Goal: Transaction & Acquisition: Purchase product/service

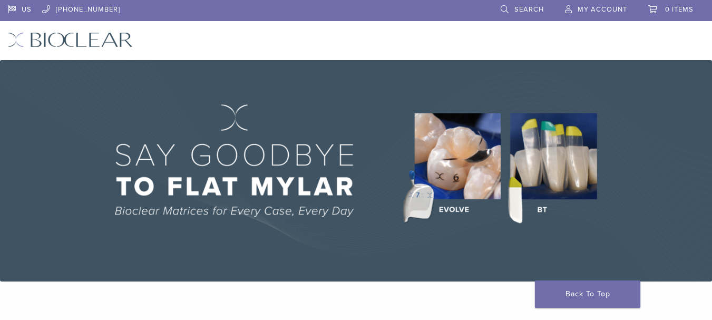
scroll to position [740, 0]
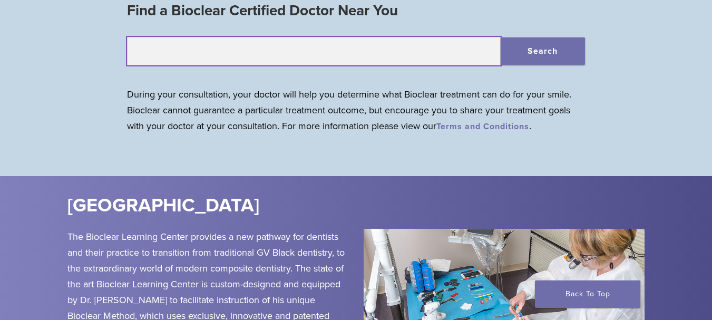
click at [314, 54] on input "text" at bounding box center [314, 51] width 374 height 28
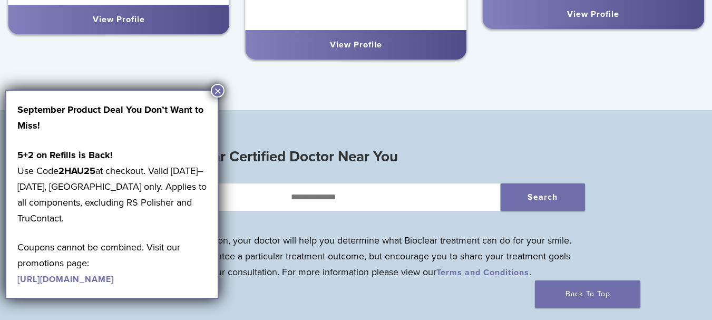
scroll to position [1202, 0]
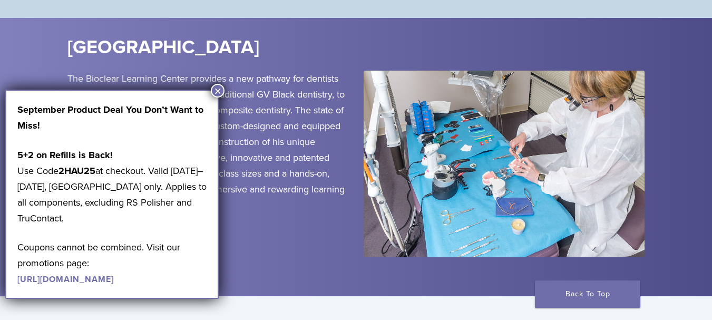
click at [217, 90] on button "×" at bounding box center [218, 91] width 14 height 14
click at [219, 89] on button "×" at bounding box center [218, 91] width 14 height 14
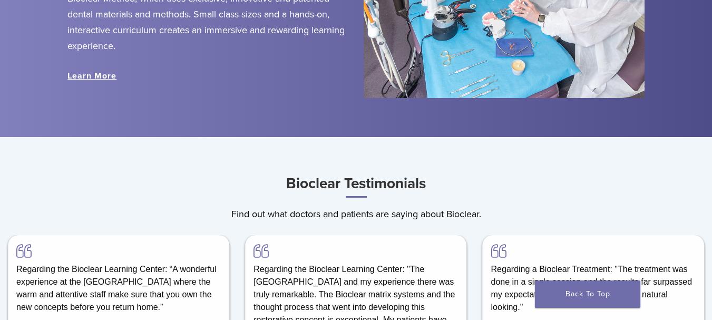
scroll to position [1521, 0]
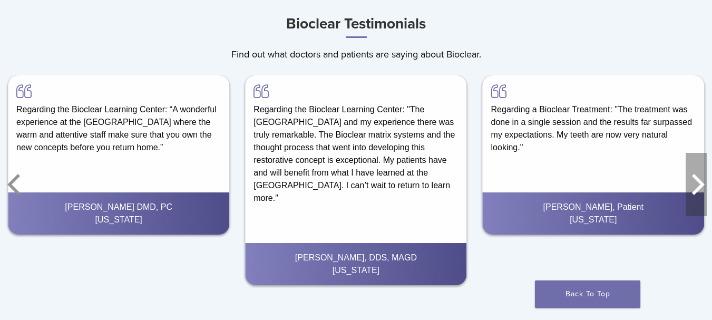
click at [695, 188] on icon "Next" at bounding box center [696, 184] width 21 height 63
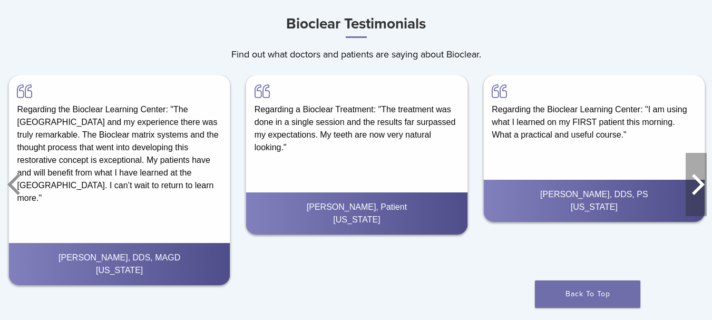
click at [695, 188] on icon "Next" at bounding box center [696, 184] width 21 height 63
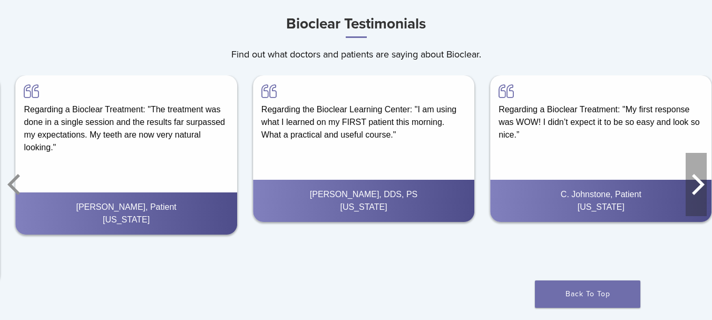
click at [695, 188] on icon "Next" at bounding box center [696, 184] width 21 height 63
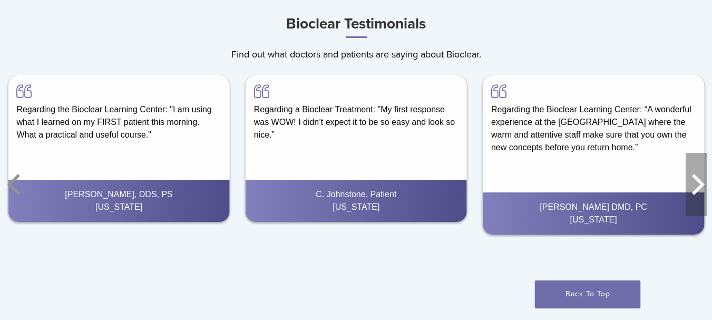
click at [695, 188] on icon "Next" at bounding box center [696, 184] width 21 height 63
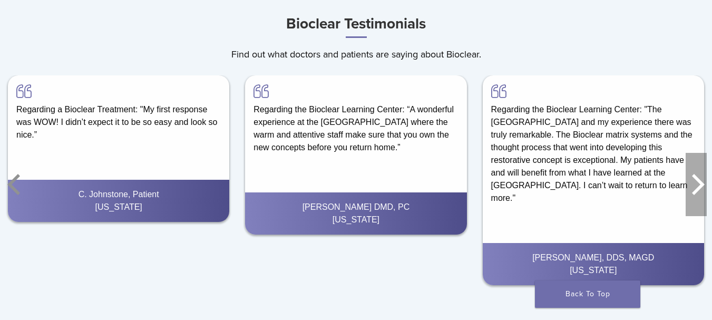
click at [695, 188] on icon "Next" at bounding box center [696, 184] width 21 height 63
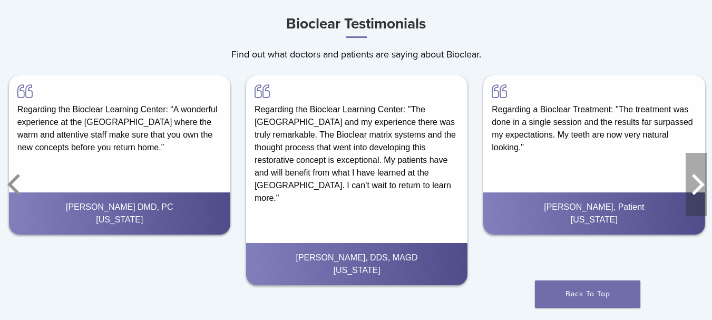
click at [695, 188] on icon "Next" at bounding box center [696, 184] width 21 height 63
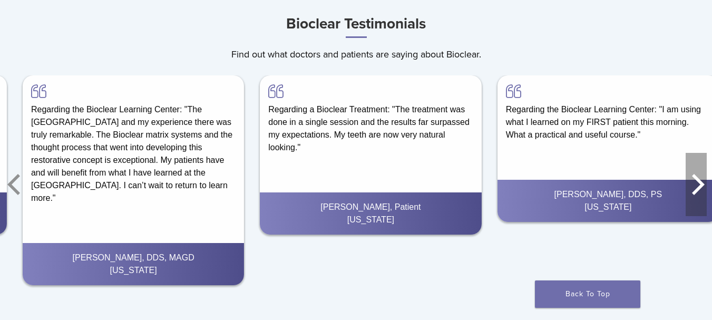
click at [695, 188] on icon "Next" at bounding box center [696, 184] width 21 height 63
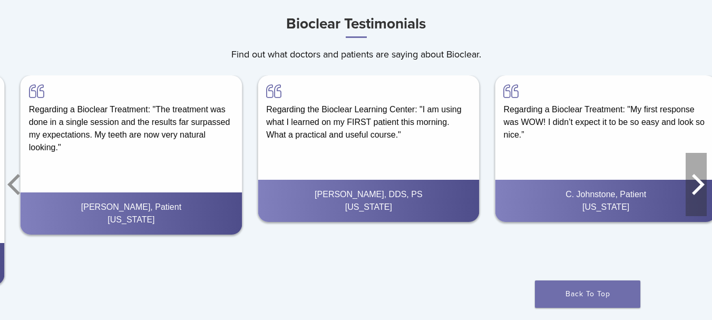
click at [695, 188] on icon "Next" at bounding box center [696, 184] width 21 height 63
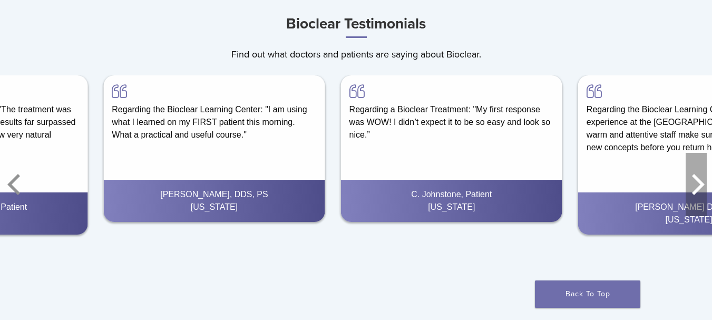
click at [695, 188] on icon "Next" at bounding box center [696, 184] width 21 height 63
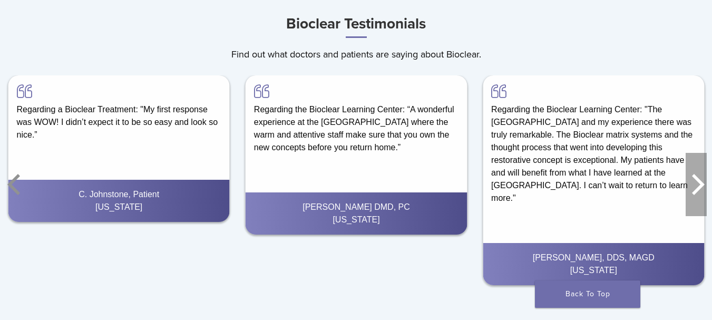
click at [695, 188] on icon "Next" at bounding box center [696, 184] width 21 height 63
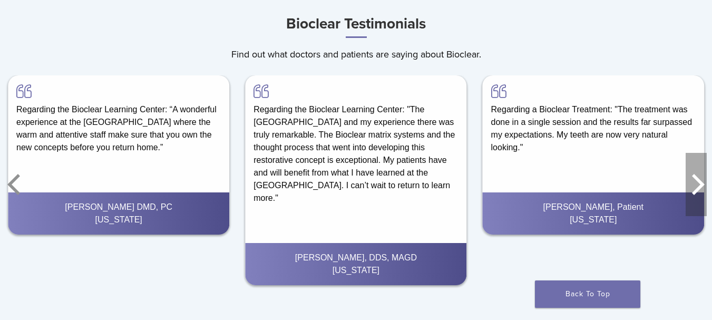
click at [695, 188] on icon "Next" at bounding box center [696, 184] width 21 height 63
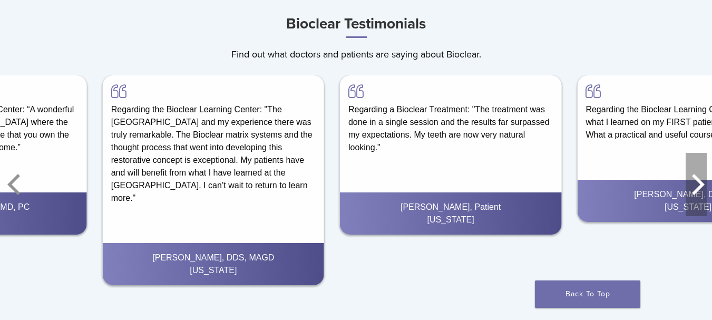
click at [695, 188] on icon "Next" at bounding box center [696, 184] width 21 height 63
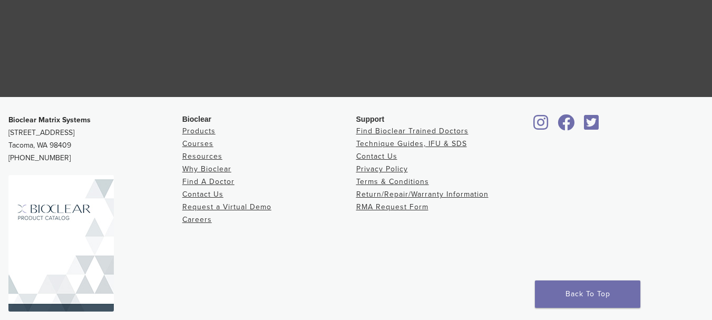
scroll to position [2049, 0]
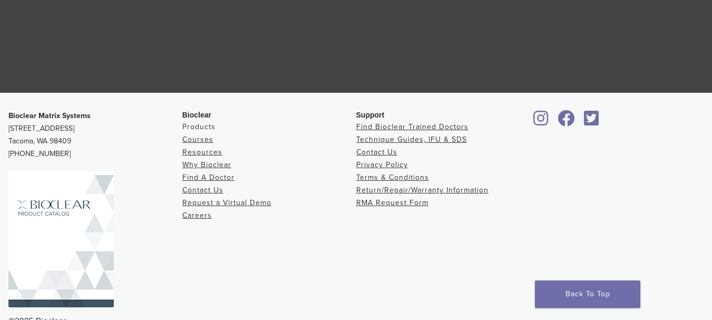
click at [200, 128] on link "Products" at bounding box center [198, 126] width 33 height 9
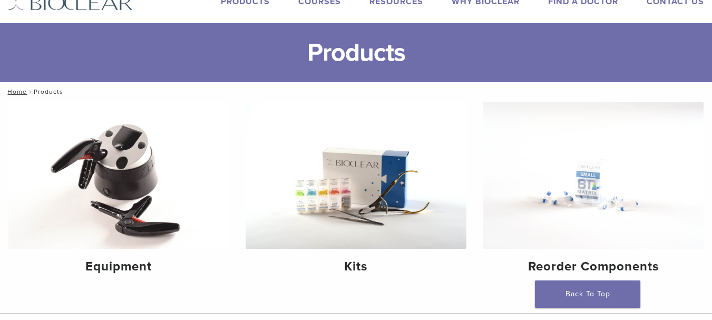
scroll to position [40, 0]
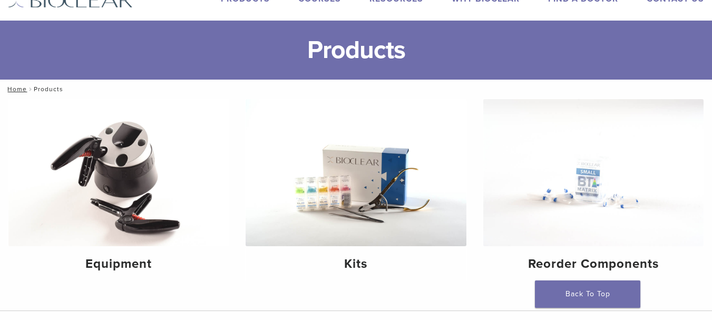
click at [394, 44] on h1 "Products" at bounding box center [356, 50] width 712 height 59
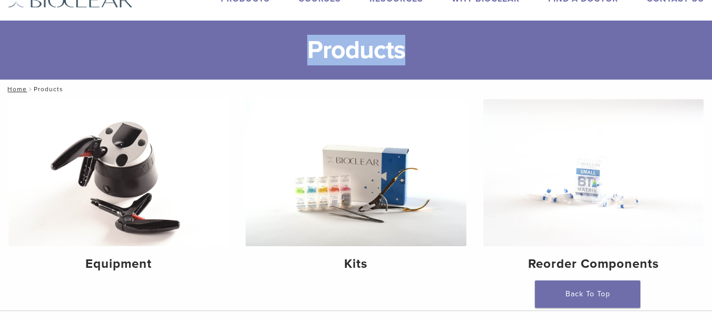
click at [394, 44] on h1 "Products" at bounding box center [356, 50] width 712 height 59
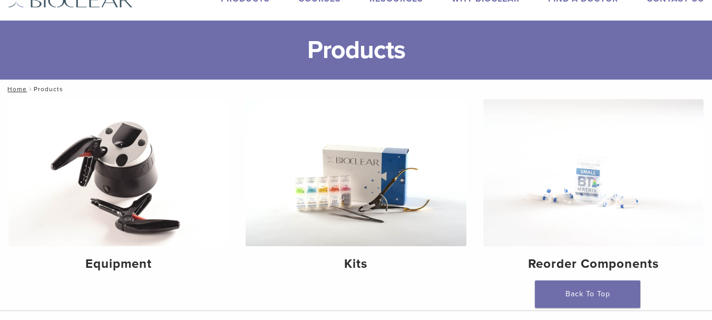
click at [425, 44] on h1 "Products" at bounding box center [356, 50] width 712 height 59
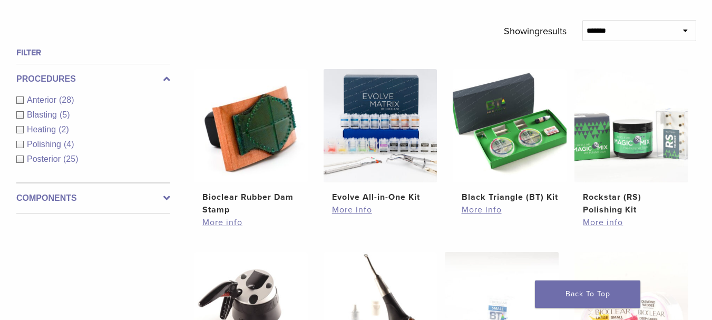
scroll to position [358, 0]
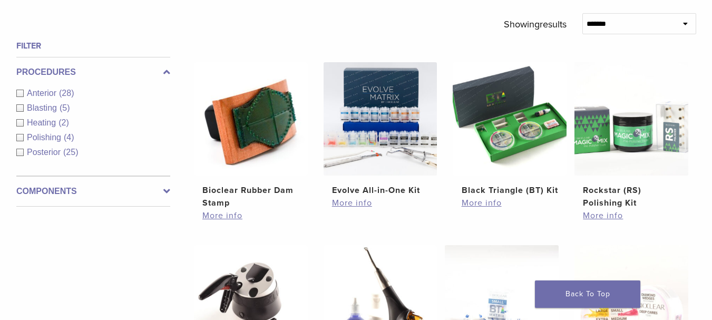
click at [169, 190] on icon at bounding box center [166, 191] width 7 height 13
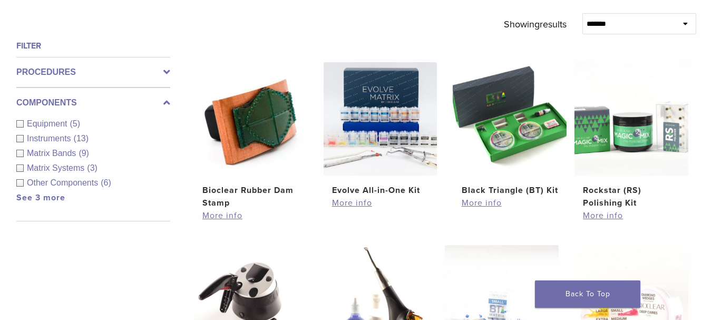
click at [64, 153] on span "Matrix Bands" at bounding box center [53, 153] width 52 height 9
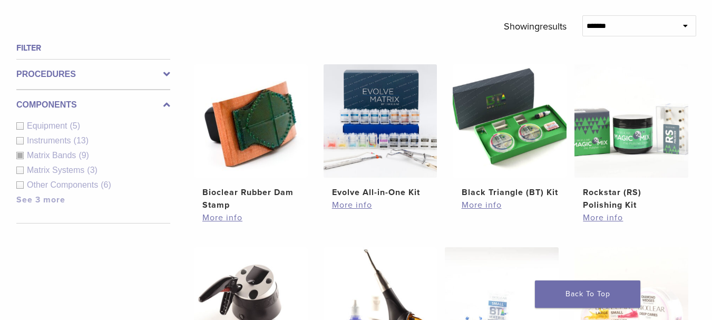
scroll to position [767, 0]
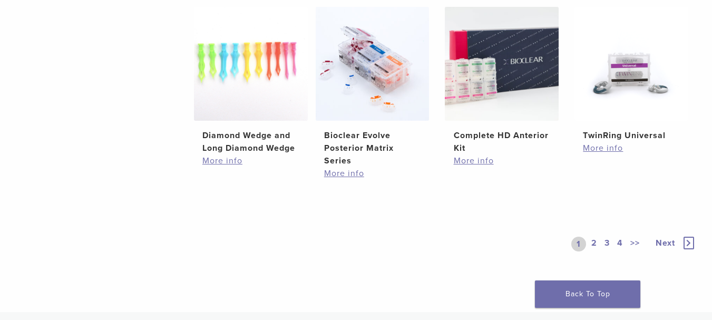
click at [598, 237] on link "2" at bounding box center [594, 244] width 10 height 15
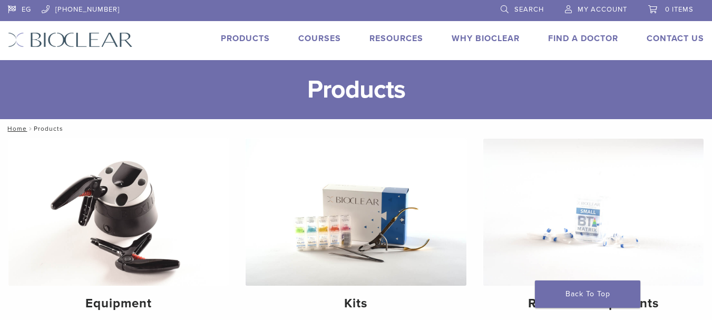
click at [252, 40] on link "Products" at bounding box center [245, 38] width 49 height 11
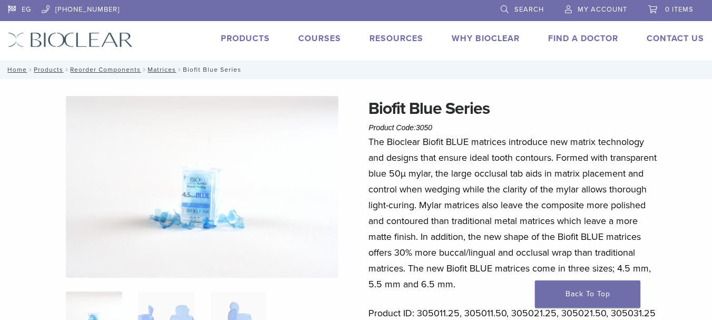
click at [495, 144] on p "The Bioclear Biofit BLUE matrices introduce new matrix technology and designs t…" at bounding box center [513, 213] width 290 height 158
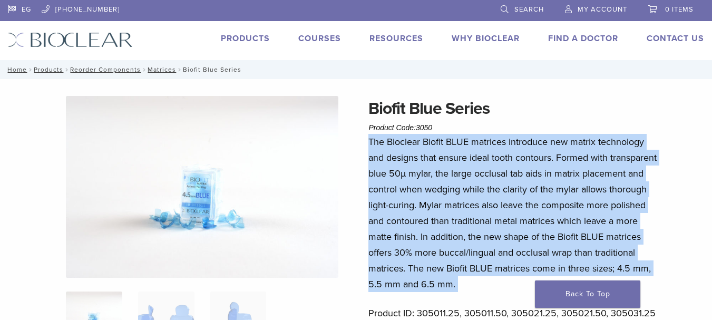
click at [495, 144] on p "The Bioclear Biofit BLUE matrices introduce new matrix technology and designs t…" at bounding box center [513, 213] width 290 height 158
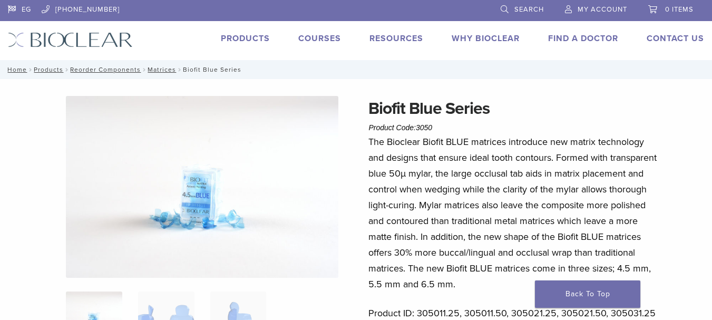
click at [451, 167] on p "The Bioclear Biofit BLUE matrices introduce new matrix technology and designs t…" at bounding box center [513, 213] width 290 height 158
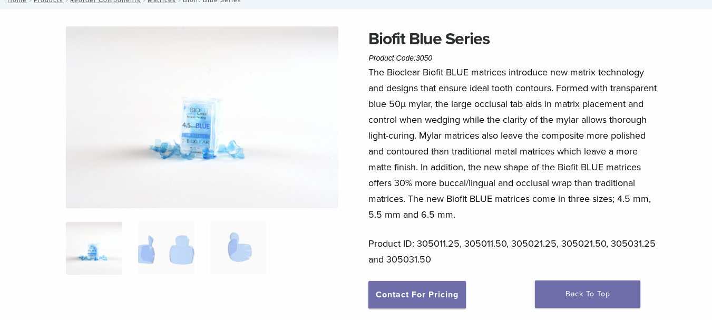
scroll to position [77, 0]
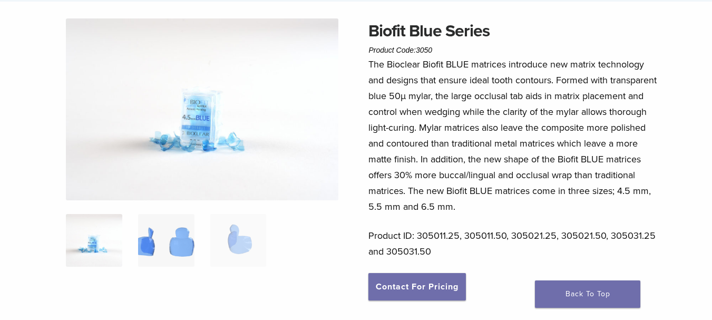
click at [158, 242] on img at bounding box center [166, 240] width 56 height 53
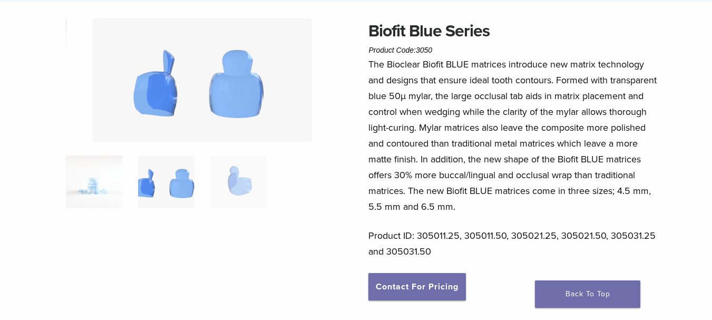
click at [219, 102] on img at bounding box center [202, 79] width 219 height 123
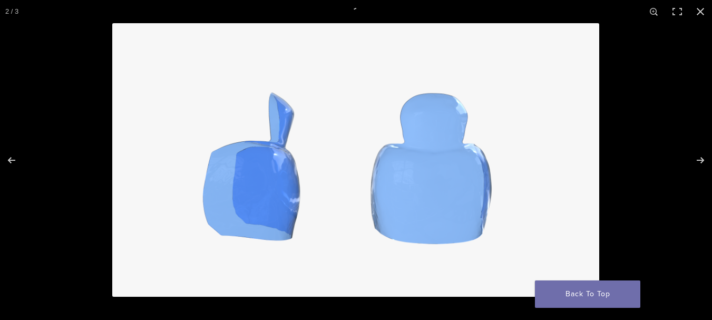
click at [219, 102] on img at bounding box center [355, 160] width 487 height 274
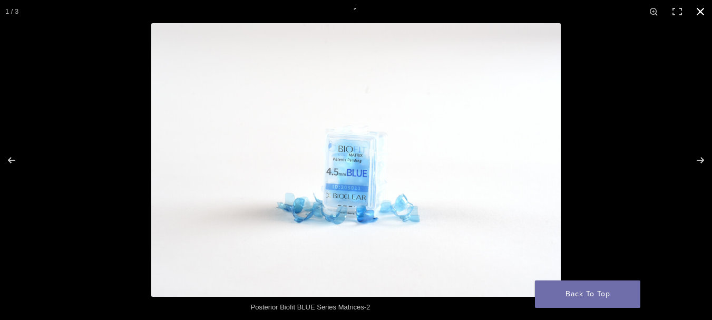
click at [110, 129] on div at bounding box center [356, 160] width 712 height 320
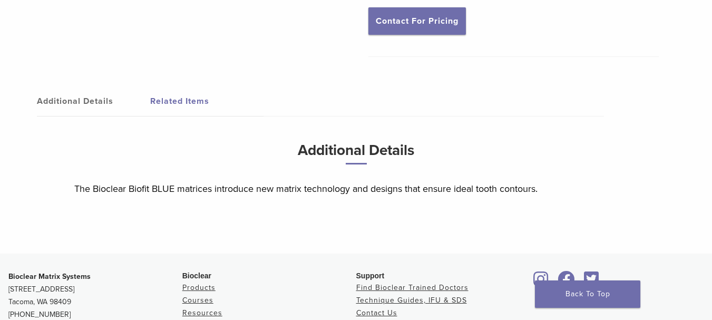
scroll to position [356, 0]
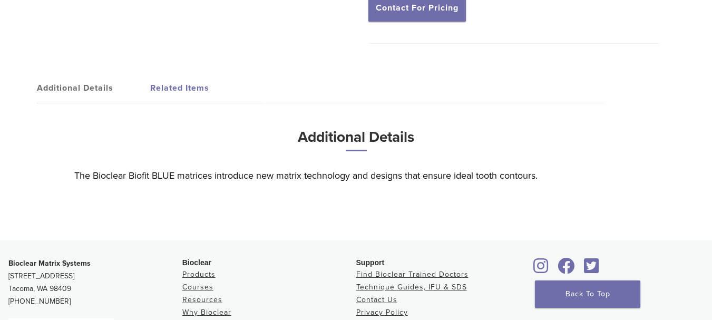
click at [85, 90] on link "Additional Details" at bounding box center [93, 88] width 113 height 30
click at [165, 75] on link "Related Items" at bounding box center [206, 88] width 113 height 30
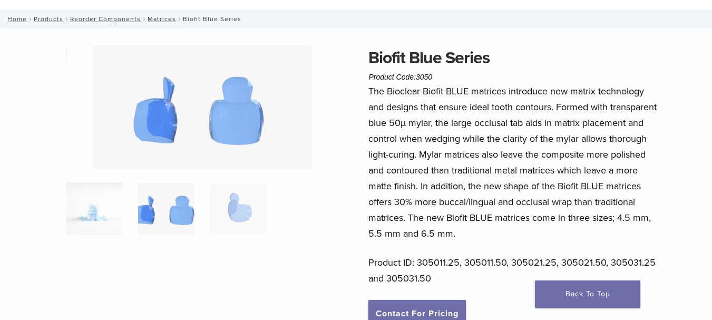
scroll to position [0, 0]
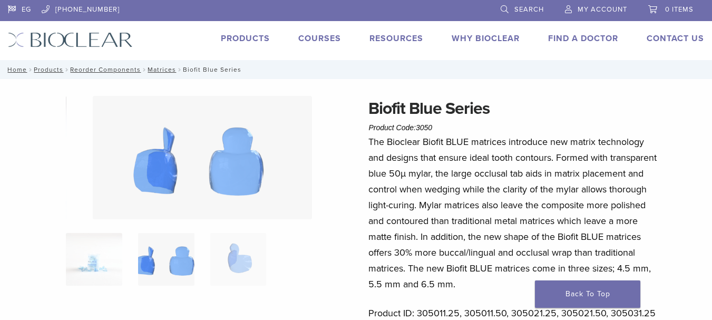
click at [526, 7] on span "Search" at bounding box center [529, 9] width 30 height 8
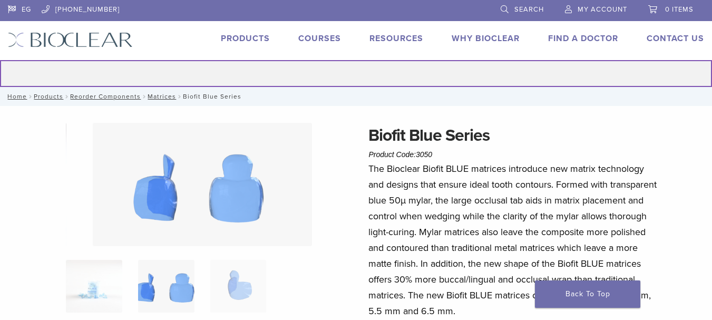
click at [335, 70] on input "Search for:" at bounding box center [356, 73] width 712 height 27
type input "*********"
click at [0, 60] on button "Search" at bounding box center [-1, 60] width 1 height 1
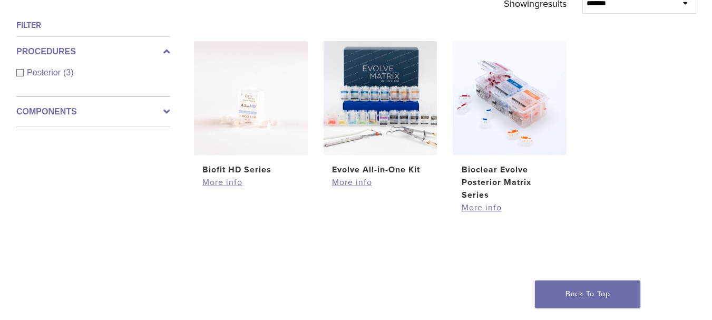
scroll to position [151, 0]
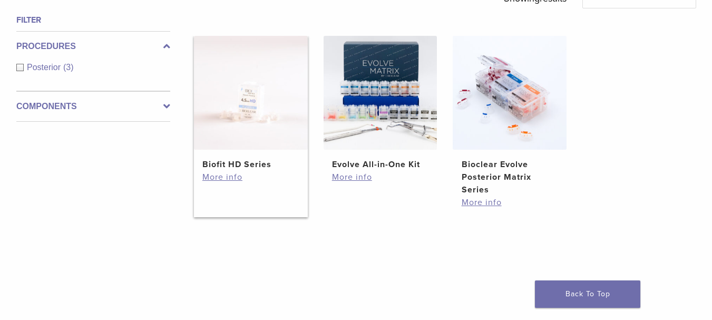
click at [264, 92] on img at bounding box center [251, 93] width 114 height 114
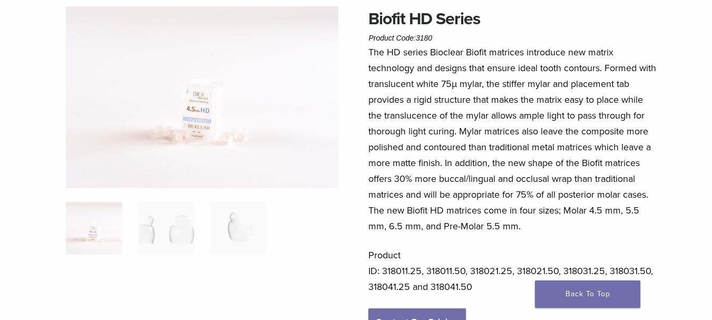
scroll to position [87, 0]
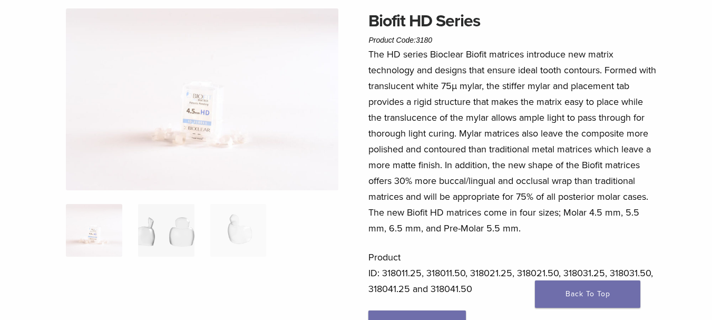
click at [183, 215] on img at bounding box center [166, 230] width 56 height 53
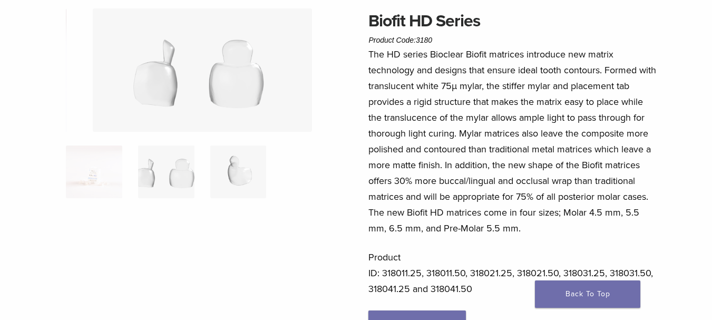
click at [250, 164] on img at bounding box center [238, 171] width 56 height 53
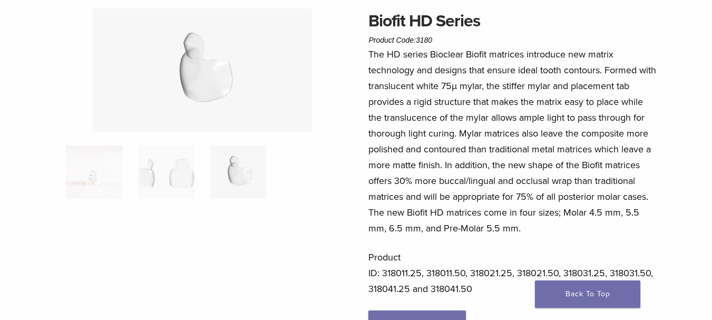
click at [127, 170] on ol at bounding box center [202, 178] width 288 height 66
click at [109, 169] on img at bounding box center [94, 171] width 56 height 53
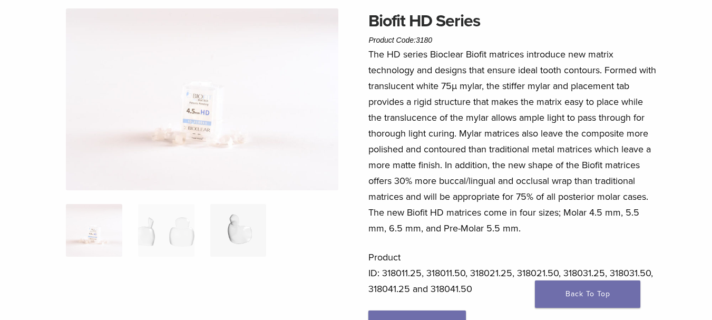
click at [235, 217] on img at bounding box center [238, 230] width 56 height 53
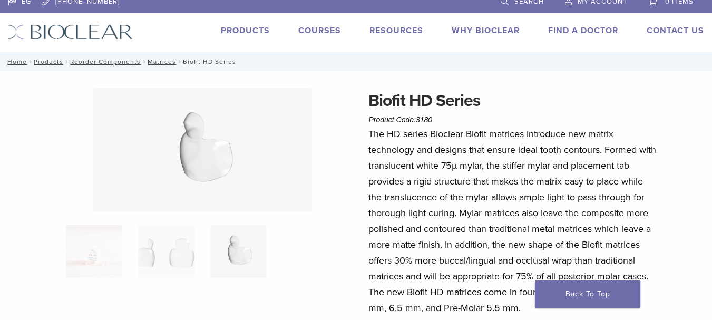
scroll to position [0, 0]
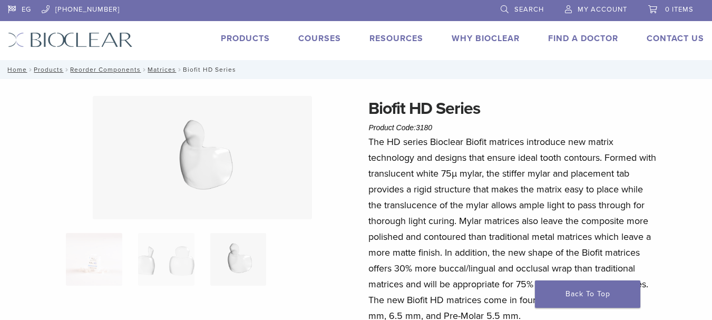
click at [511, 13] on link "Search" at bounding box center [522, 8] width 43 height 16
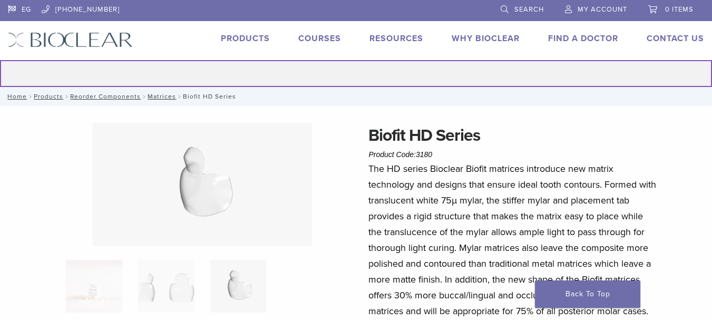
click at [384, 69] on input "Search for:" at bounding box center [356, 73] width 712 height 27
type input "******"
click at [0, 60] on button "Search" at bounding box center [-1, 60] width 1 height 1
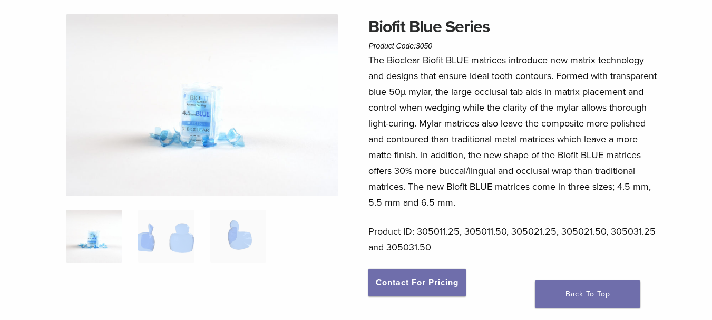
scroll to position [85, 0]
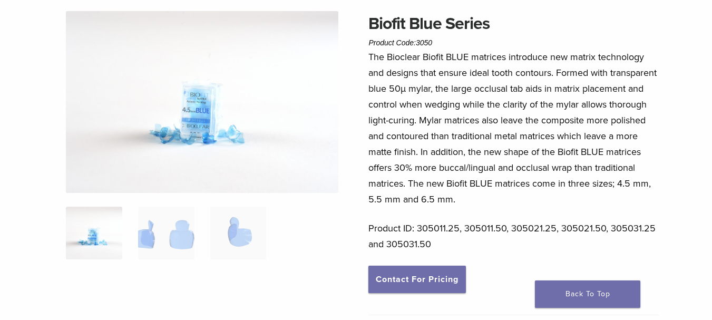
click at [448, 234] on p "Product ID: 305011.25, 305011.50, 305021.25, 305021.50, 305031.25 and 305031.50" at bounding box center [513, 236] width 290 height 32
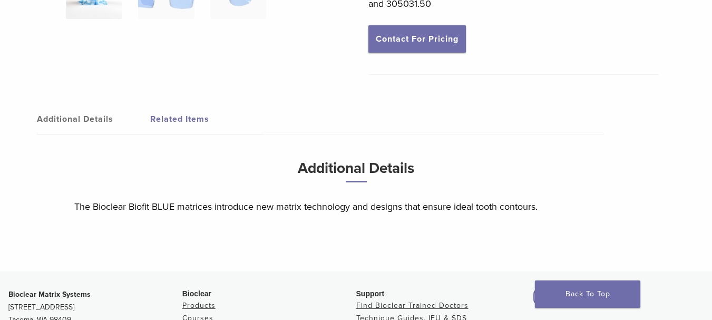
scroll to position [0, 0]
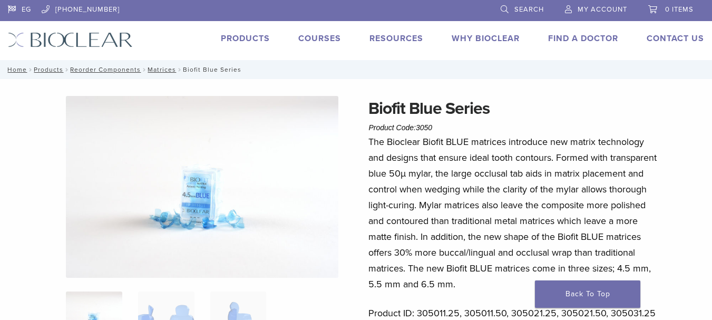
click at [534, 12] on span "Search" at bounding box center [529, 9] width 30 height 8
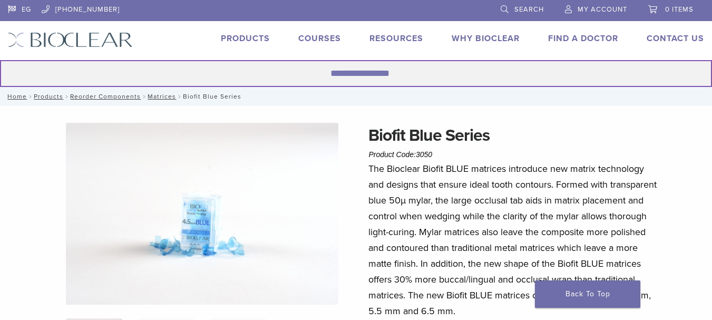
click at [424, 66] on input "Search for:" at bounding box center [356, 73] width 712 height 27
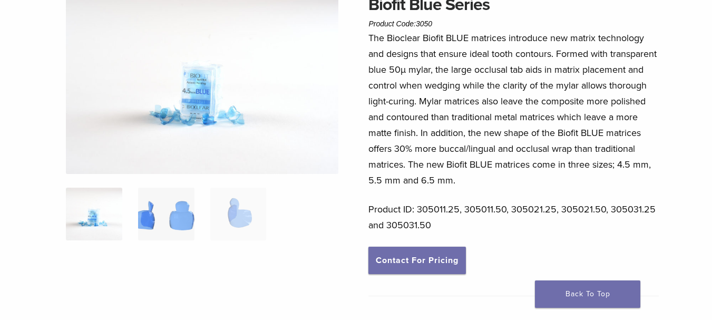
type input "*****"
click at [153, 219] on img at bounding box center [166, 214] width 56 height 53
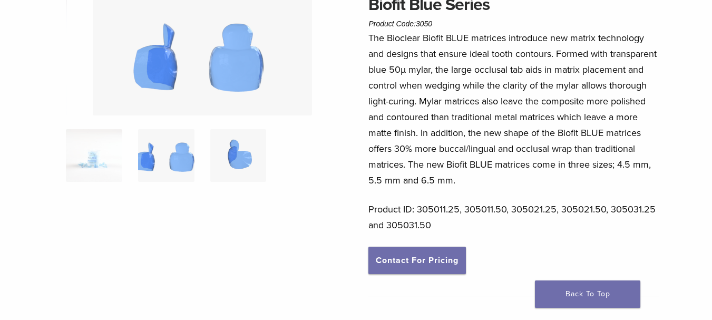
click at [249, 160] on img at bounding box center [238, 155] width 56 height 53
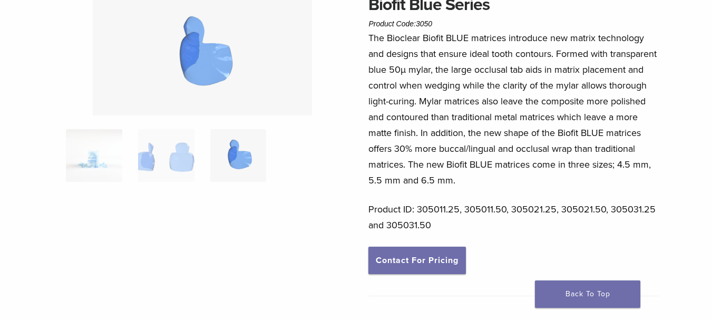
scroll to position [0, 0]
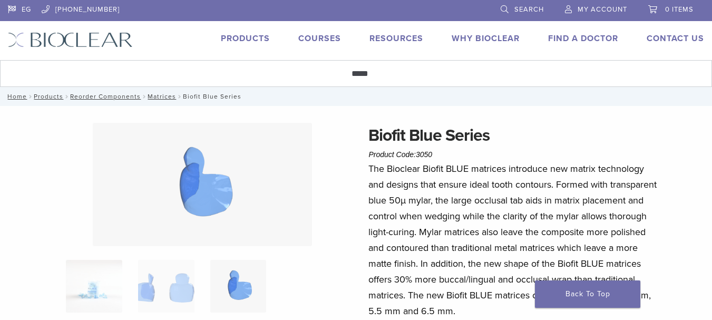
click at [508, 11] on link "Search" at bounding box center [522, 8] width 43 height 16
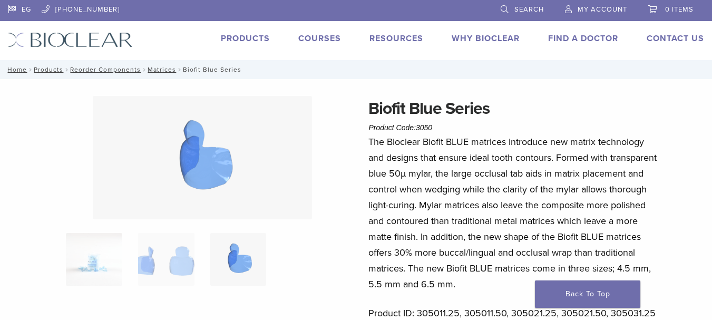
click at [503, 3] on link "Search" at bounding box center [522, 8] width 43 height 16
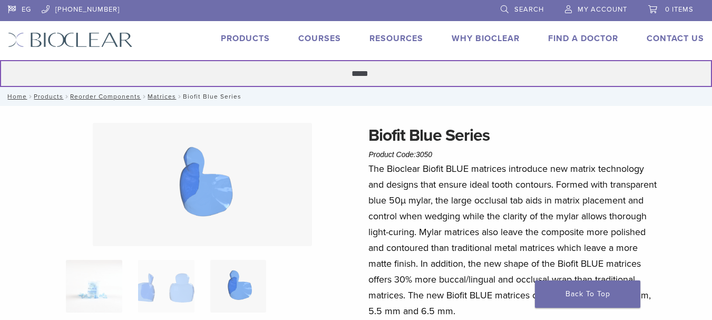
click at [396, 79] on input "*****" at bounding box center [356, 73] width 712 height 27
click at [0, 60] on button "Search" at bounding box center [-1, 60] width 1 height 1
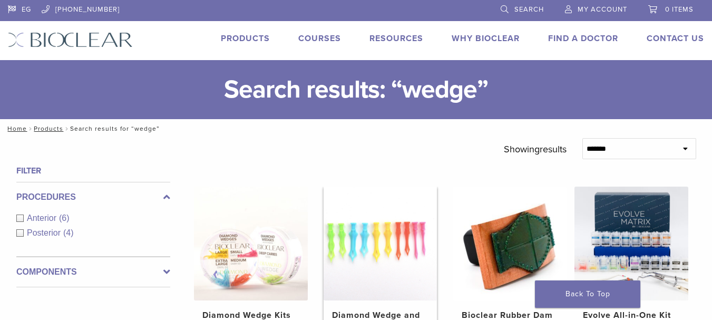
scroll to position [2, 0]
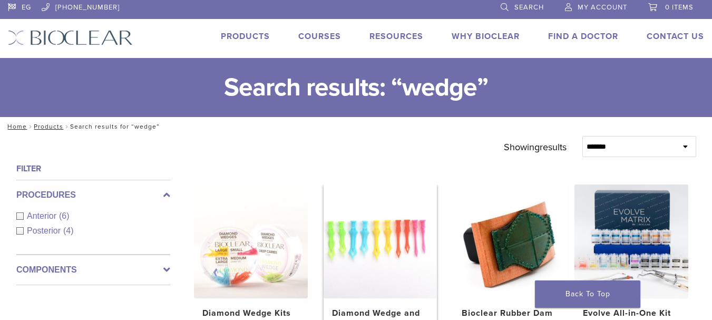
click at [366, 239] on img at bounding box center [381, 241] width 114 height 114
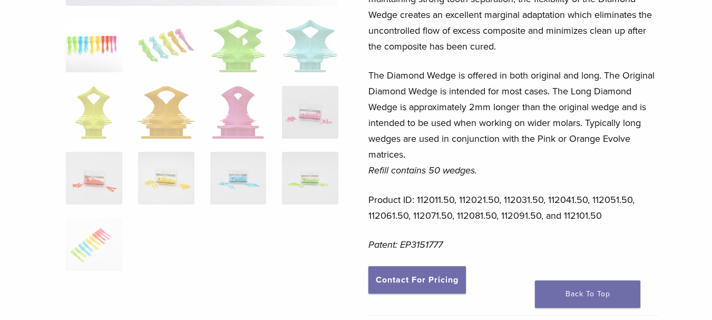
scroll to position [265, 0]
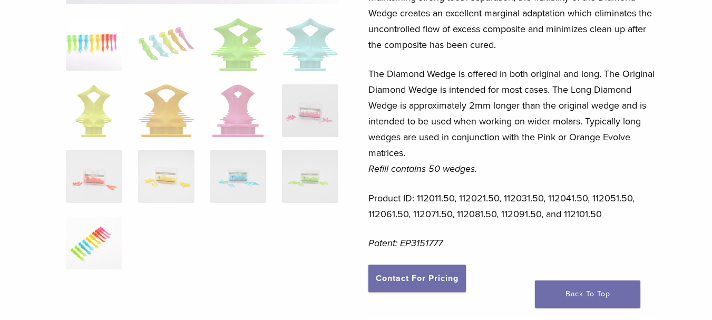
click at [105, 242] on img at bounding box center [94, 243] width 56 height 53
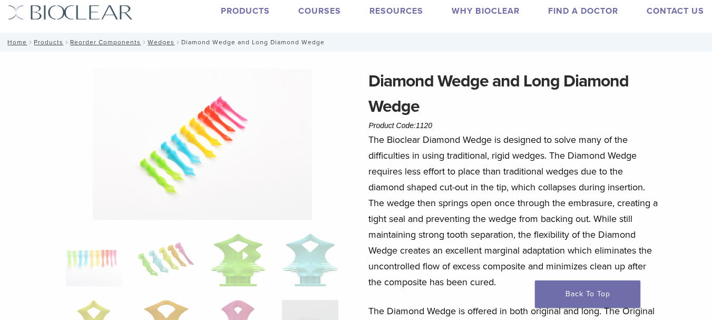
scroll to position [15, 0]
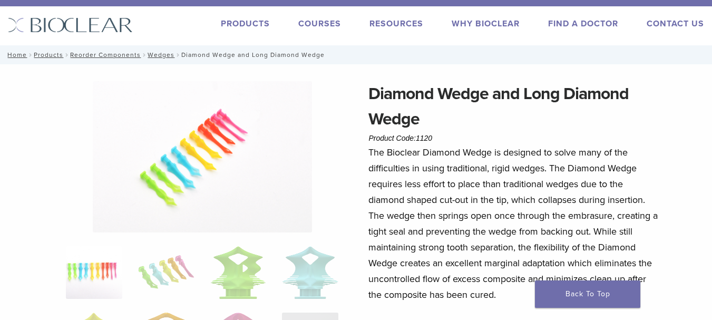
click at [90, 276] on img at bounding box center [94, 272] width 56 height 53
